Goal: Navigation & Orientation: Find specific page/section

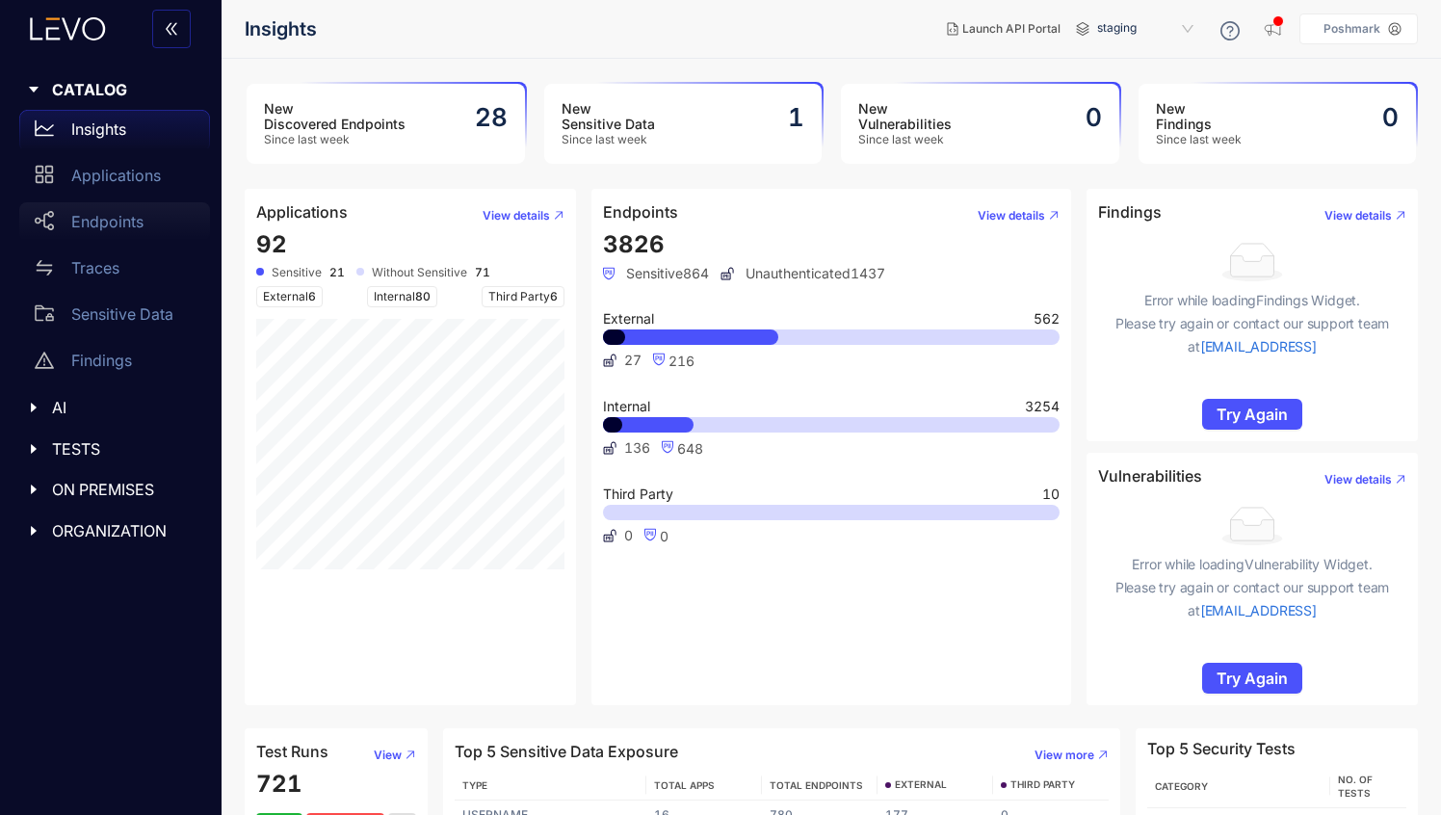
click at [108, 217] on p "Endpoints" at bounding box center [107, 221] width 72 height 17
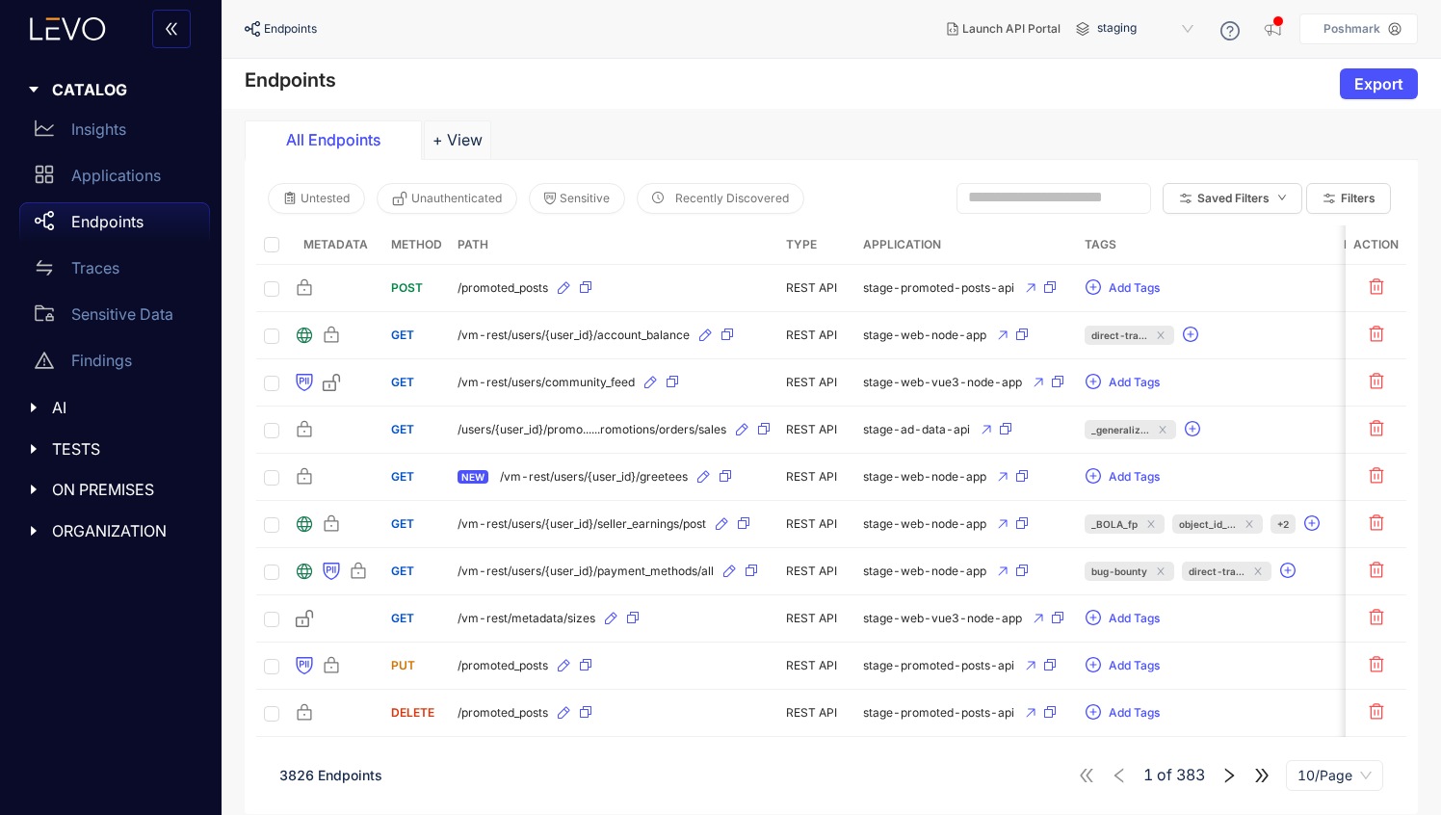
scroll to position [13, 0]
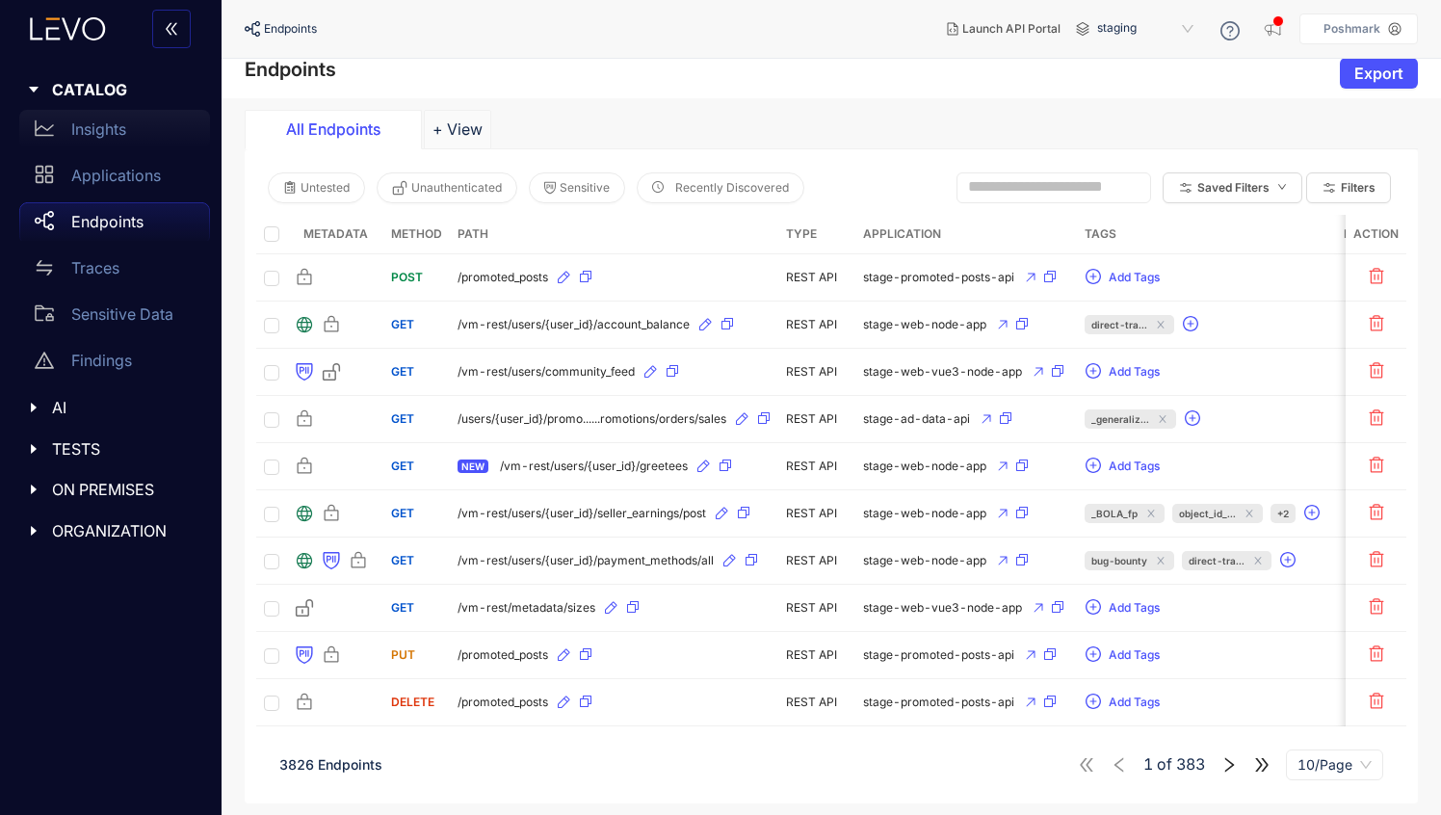
click at [103, 120] on p "Insights" at bounding box center [98, 128] width 55 height 17
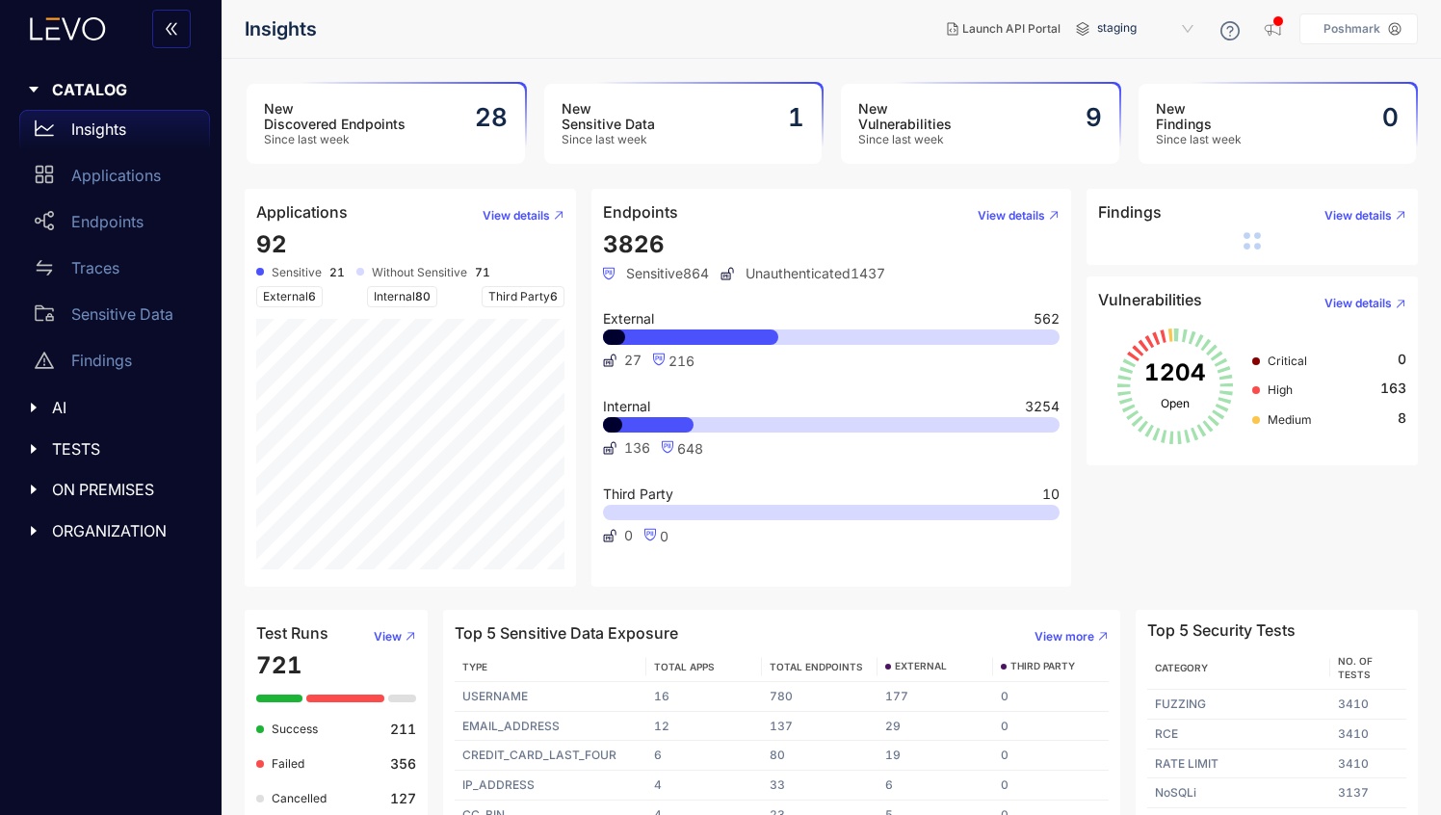
click at [518, 300] on span "Third Party 6" at bounding box center [523, 296] width 83 height 21
